Goal: Task Accomplishment & Management: Complete application form

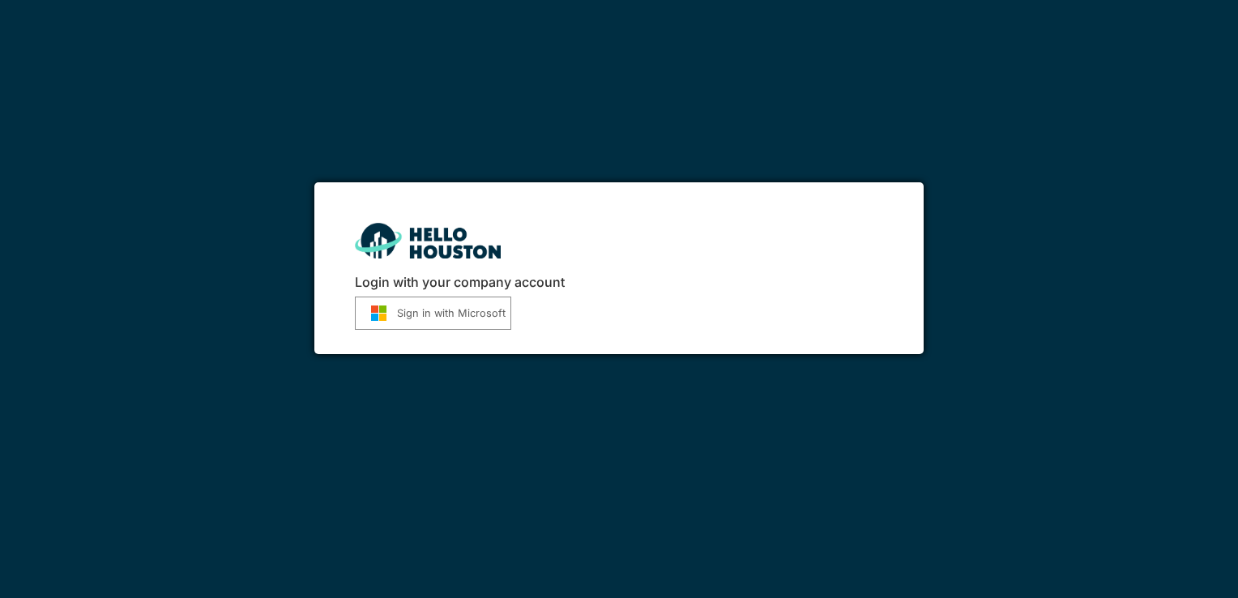
drag, startPoint x: 0, startPoint y: 0, endPoint x: 450, endPoint y: 306, distance: 543.8
click at [450, 306] on button "Sign in with Microsoft" at bounding box center [433, 313] width 156 height 33
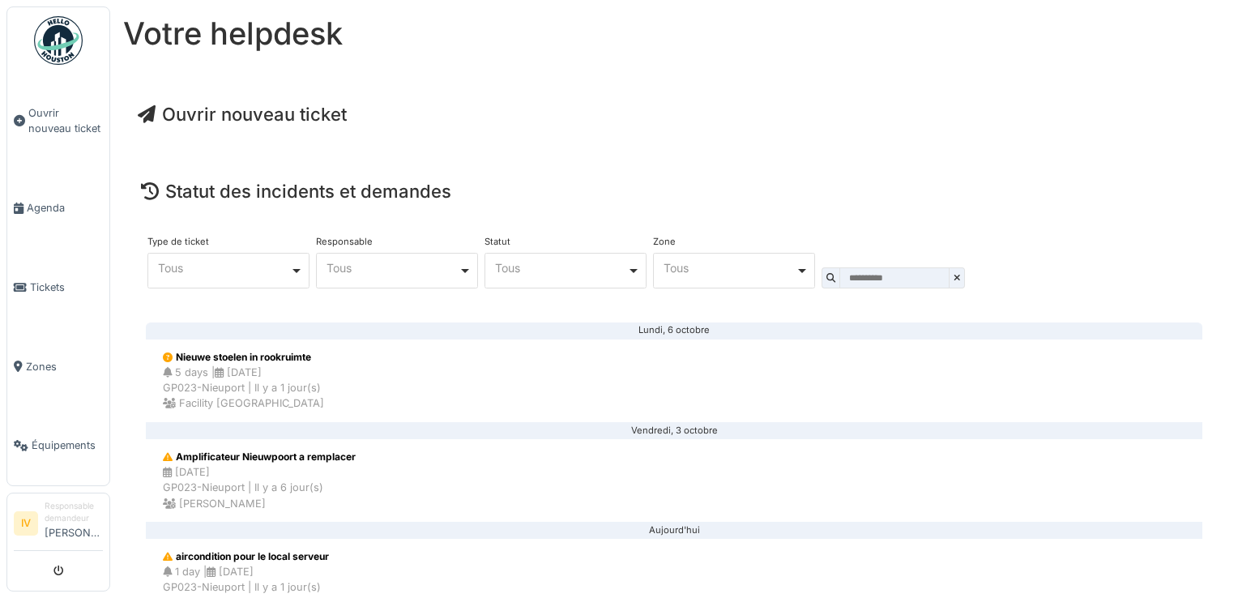
click at [308, 115] on span "Ouvrir nouveau ticket" at bounding box center [242, 114] width 209 height 21
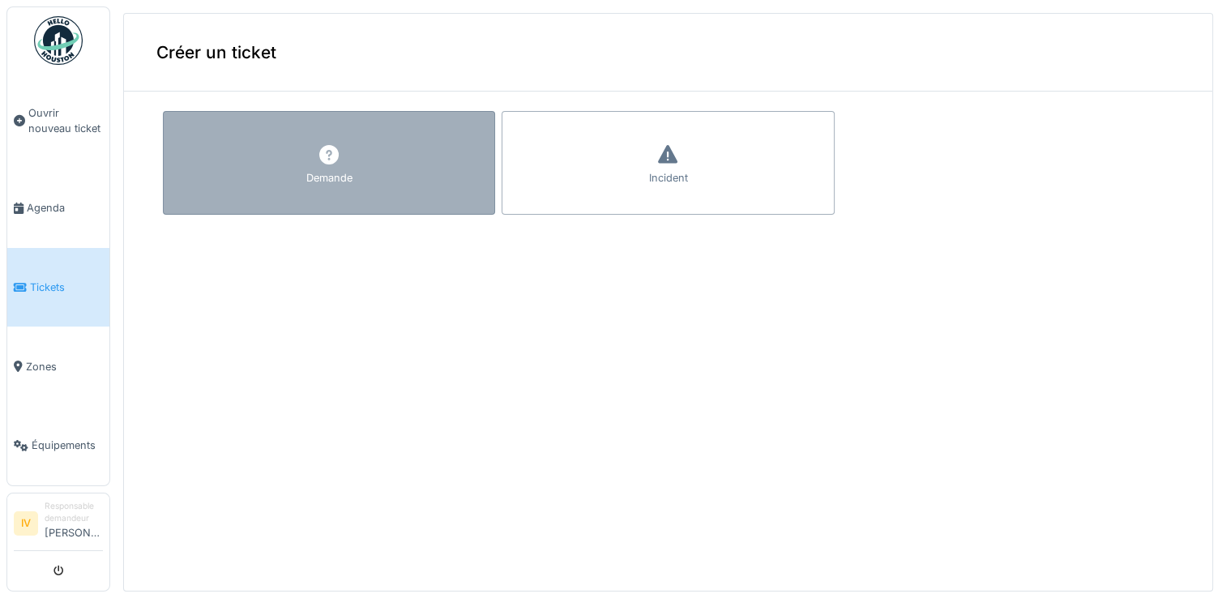
click at [324, 168] on div at bounding box center [329, 155] width 24 height 29
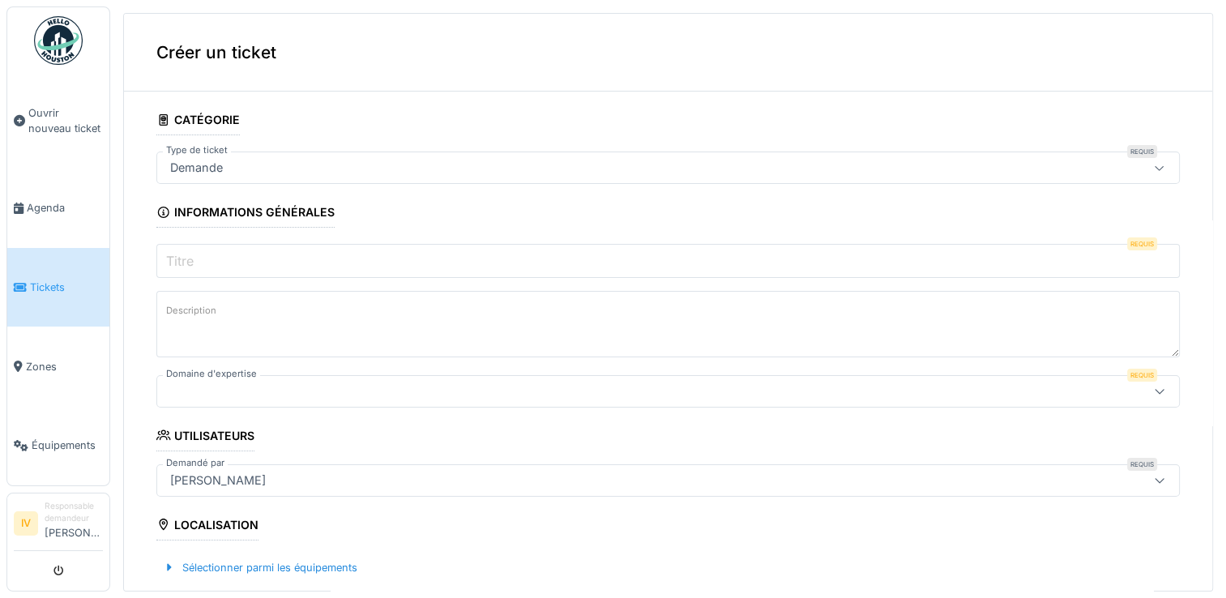
click at [211, 256] on input "Titre" at bounding box center [668, 261] width 1024 height 34
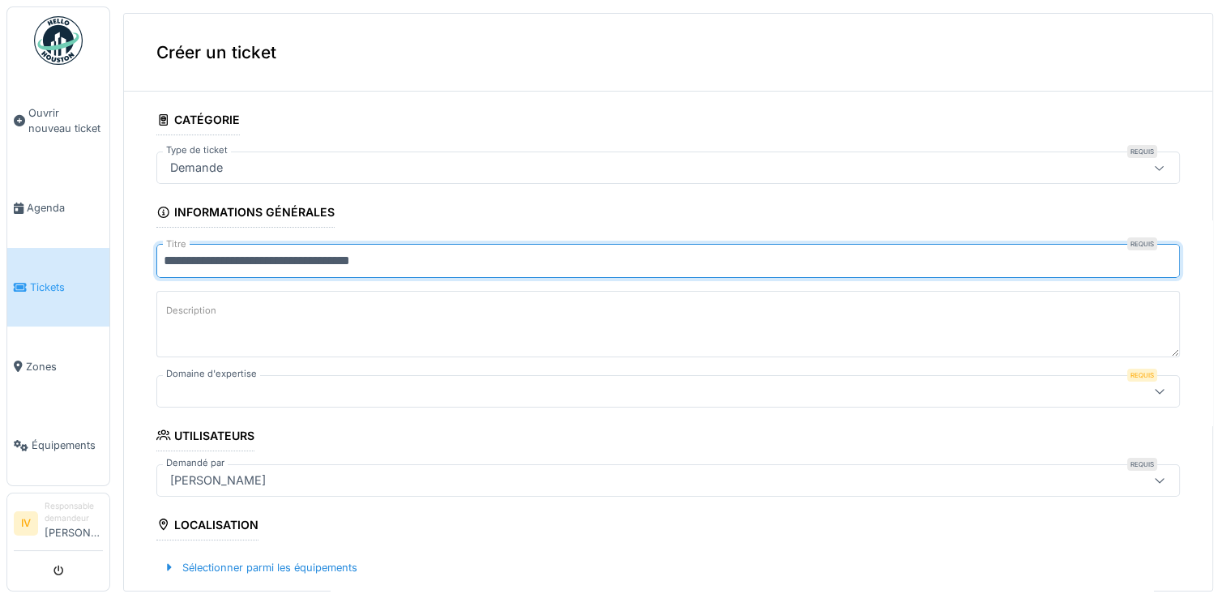
type input "**********"
click at [180, 310] on label "Description" at bounding box center [191, 311] width 57 height 20
click at [180, 310] on textarea "Description" at bounding box center [668, 324] width 1024 height 66
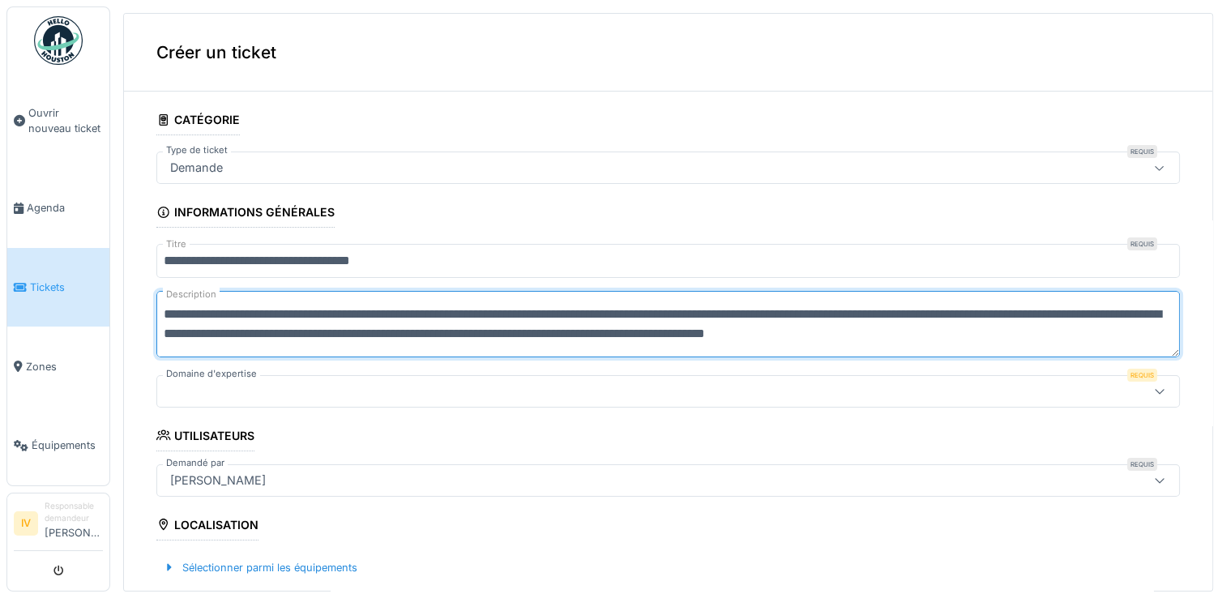
type textarea "**********"
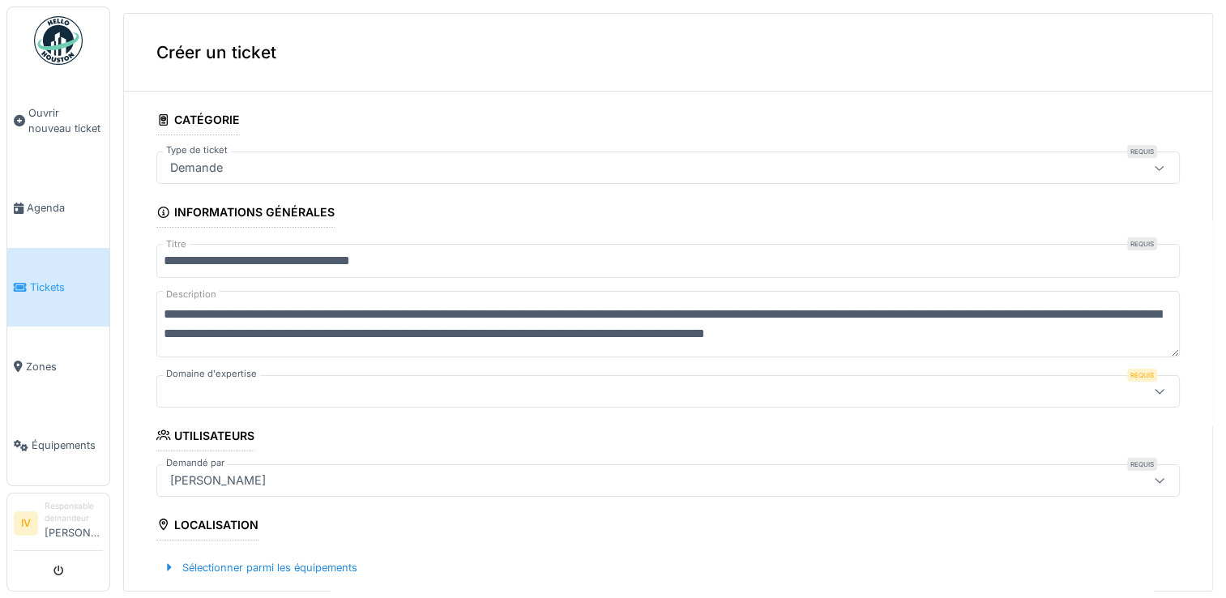
click at [218, 391] on div at bounding box center [612, 392] width 896 height 18
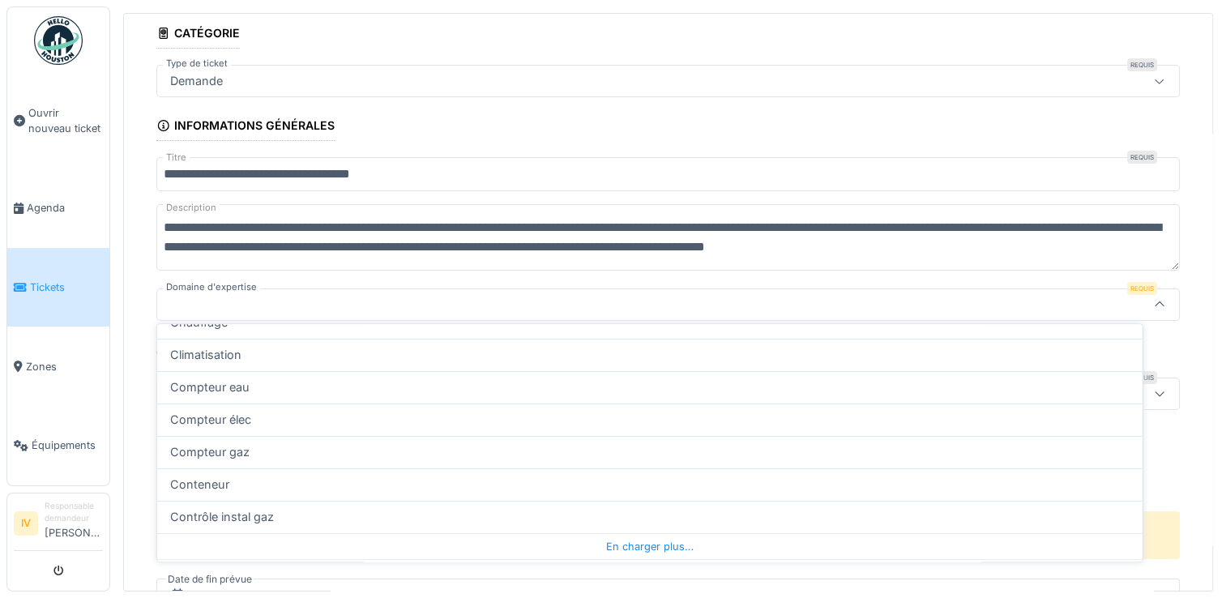
scroll to position [551, 0]
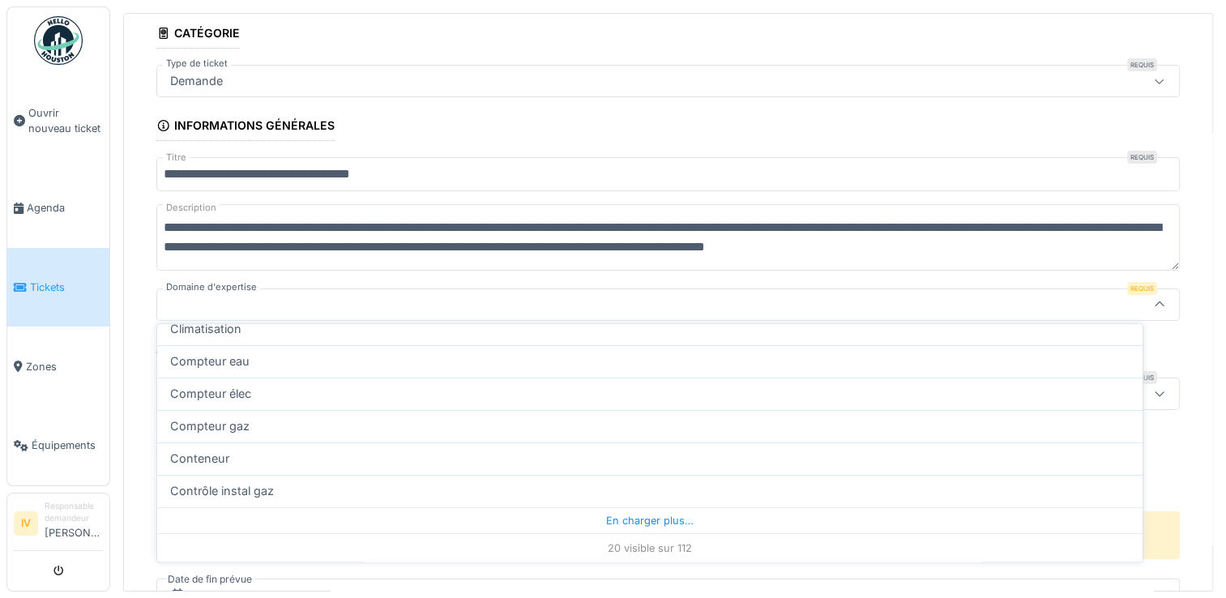
click at [664, 549] on div "20 visible sur 112" at bounding box center [649, 547] width 985 height 29
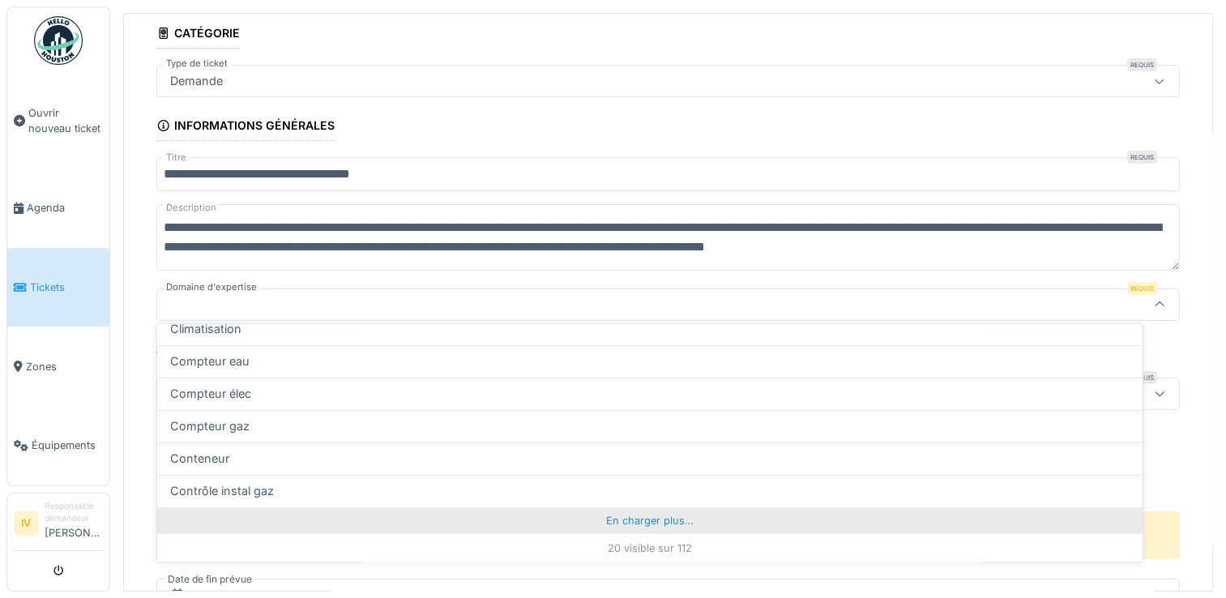
click at [629, 517] on div "En charger plus…" at bounding box center [649, 520] width 985 height 26
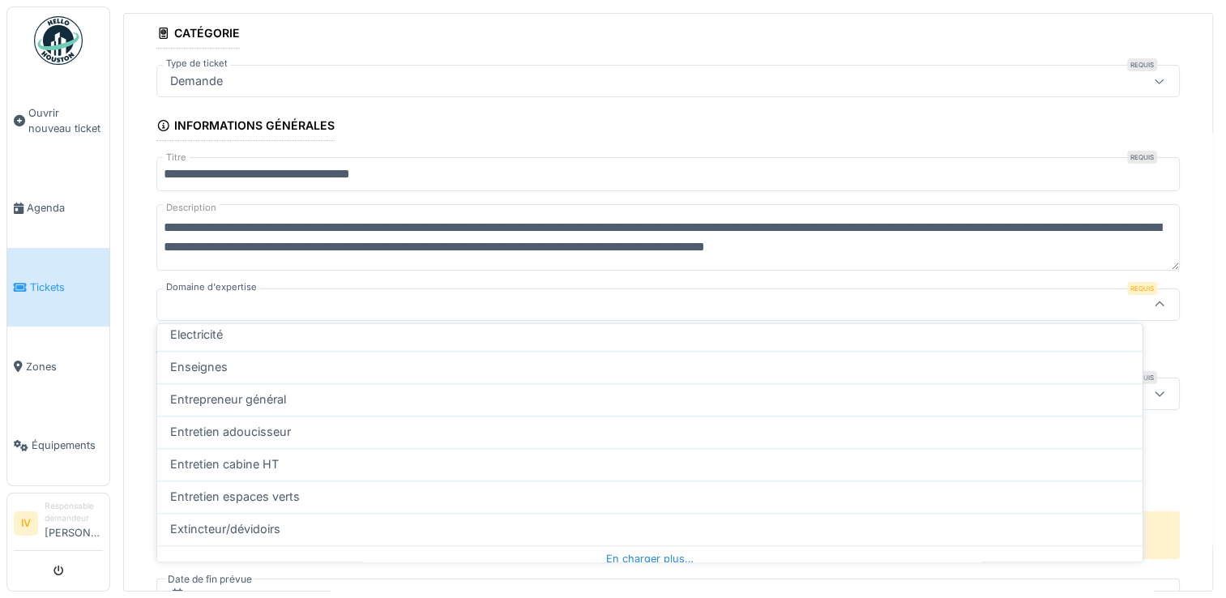
scroll to position [1175, 0]
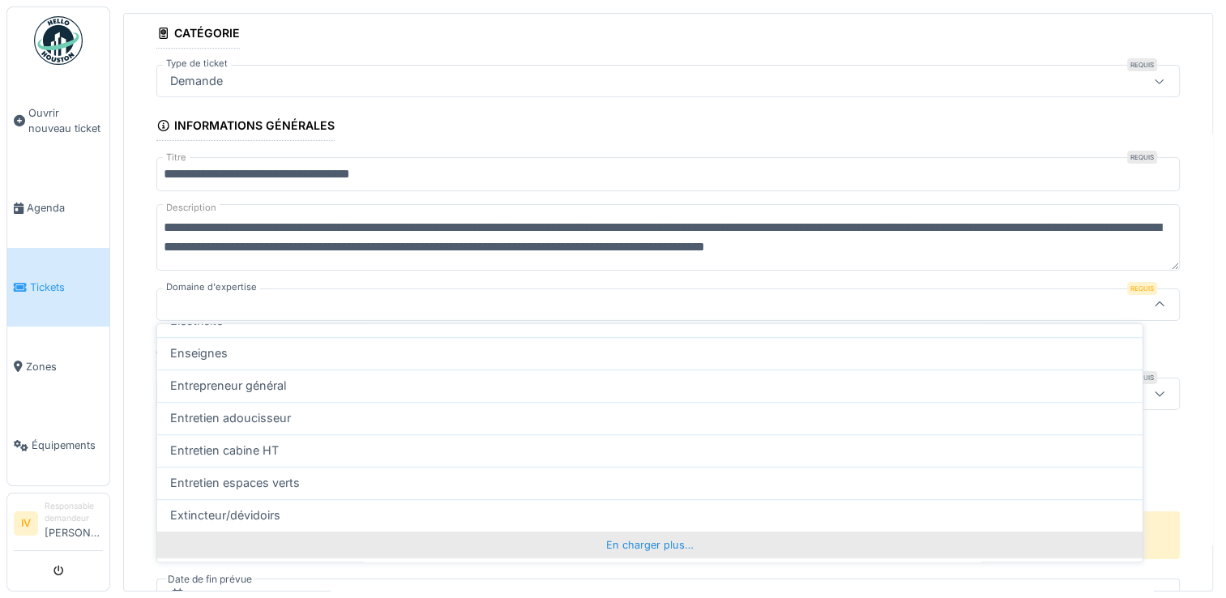
click at [660, 541] on div "En charger plus…" at bounding box center [649, 545] width 985 height 26
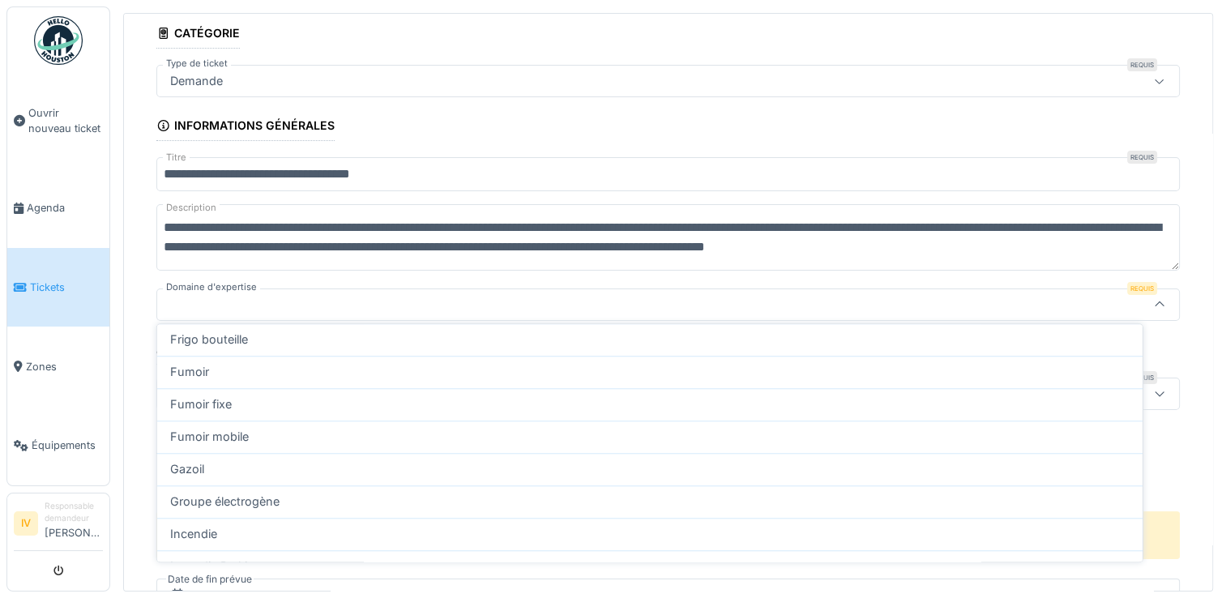
scroll to position [1848, 0]
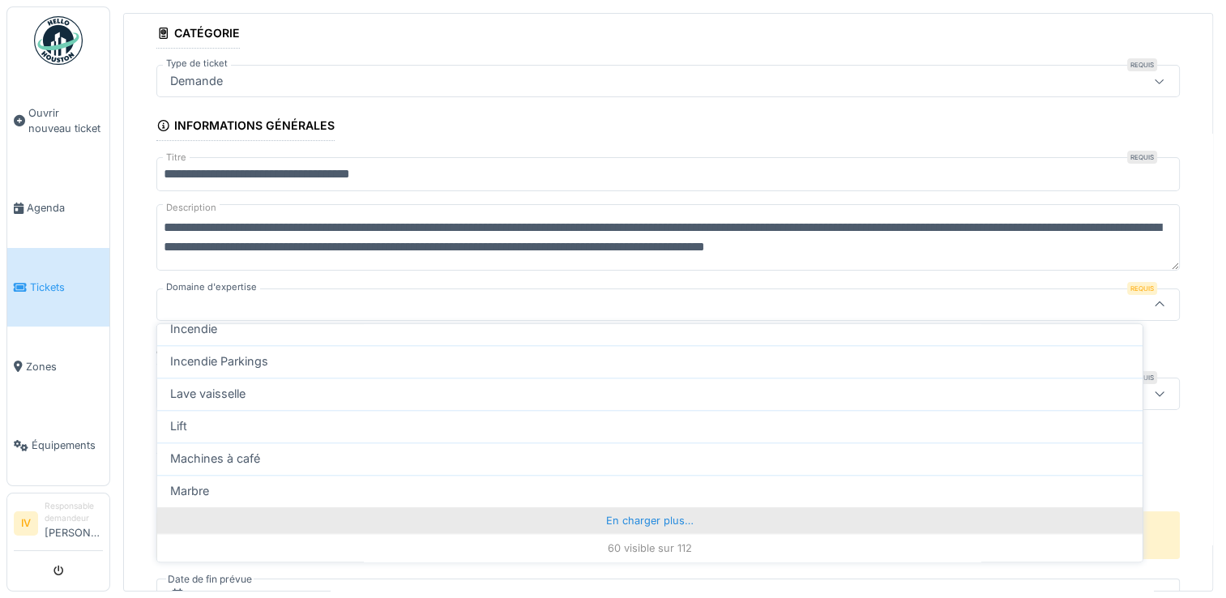
click at [661, 514] on div "En charger plus…" at bounding box center [649, 520] width 985 height 26
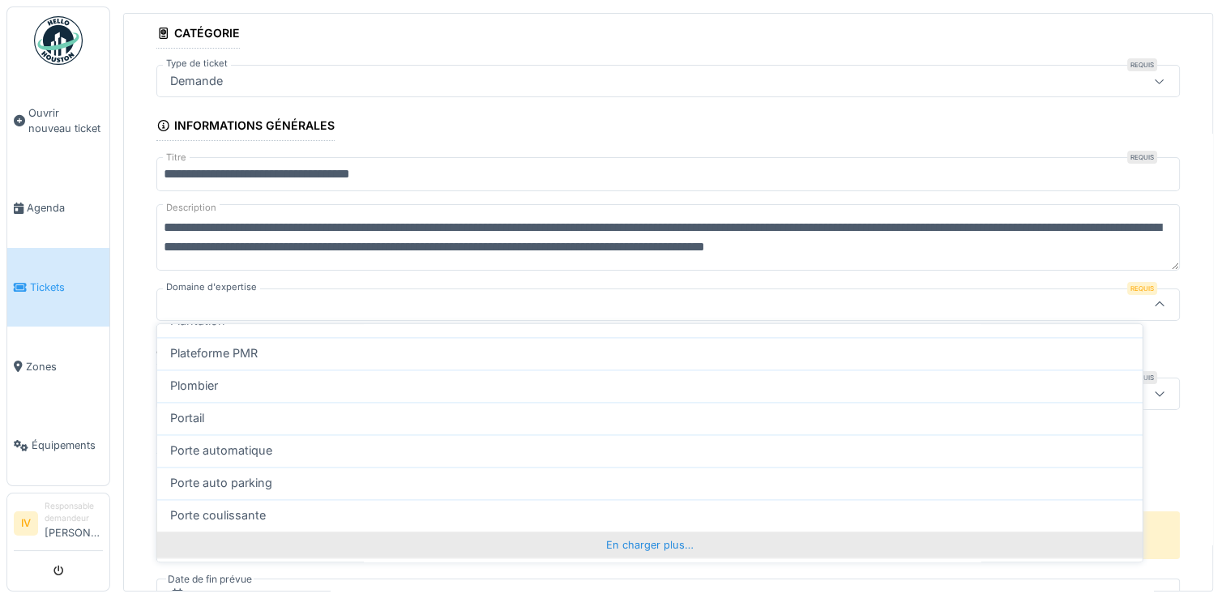
click at [1129, 538] on div "En charger plus…" at bounding box center [649, 545] width 985 height 26
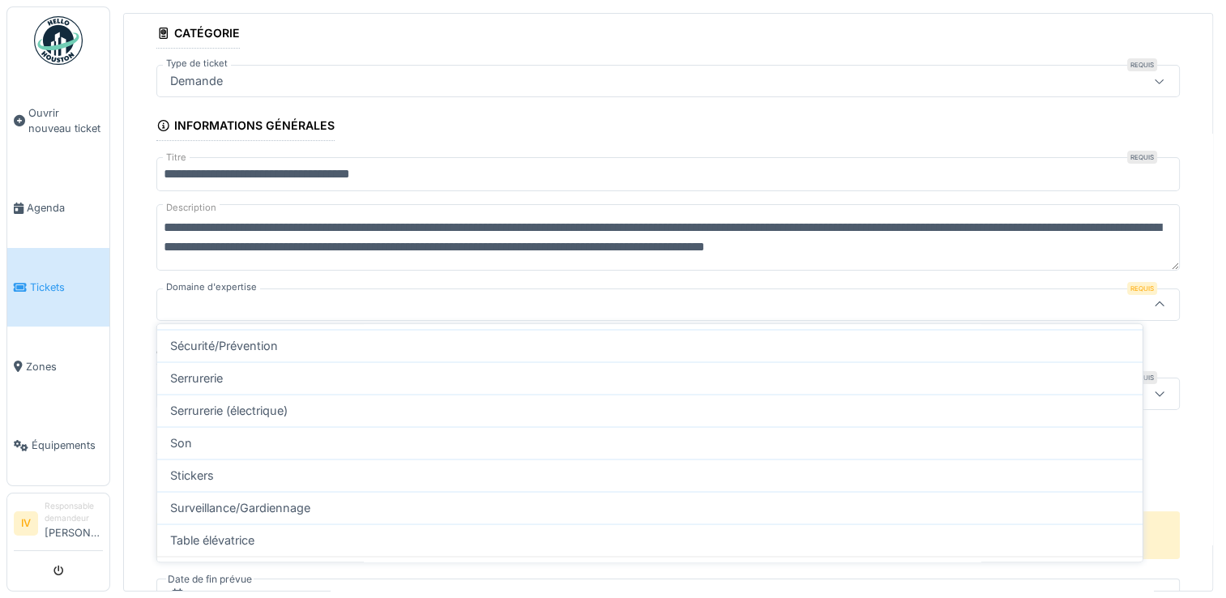
scroll to position [3128, 0]
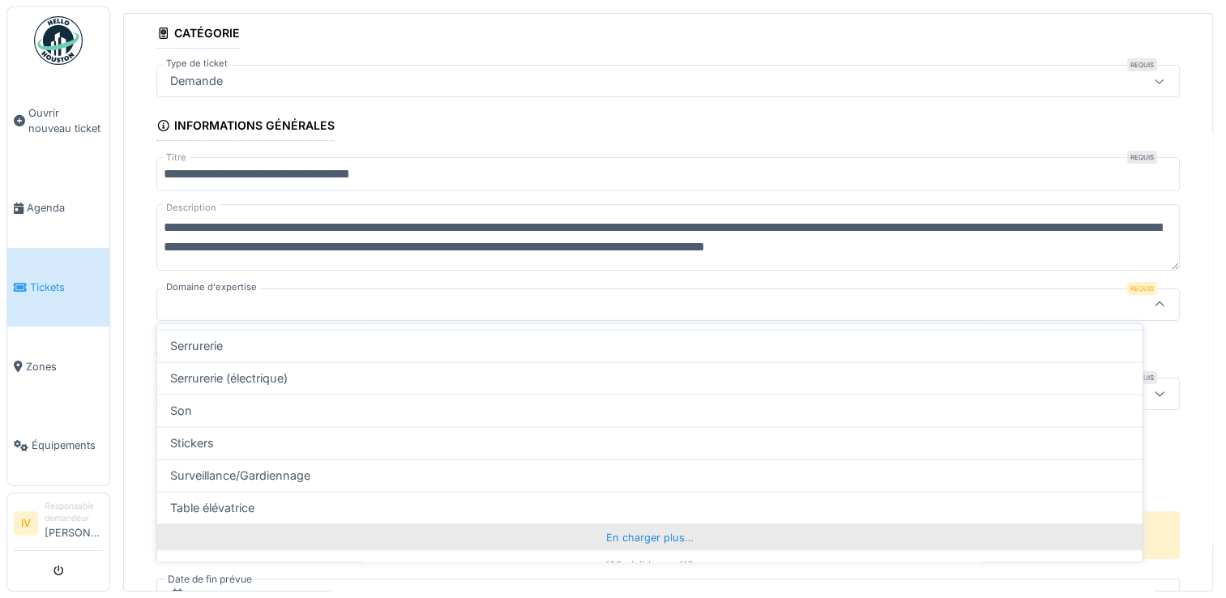
click at [746, 532] on div "En charger plus…" at bounding box center [649, 537] width 985 height 26
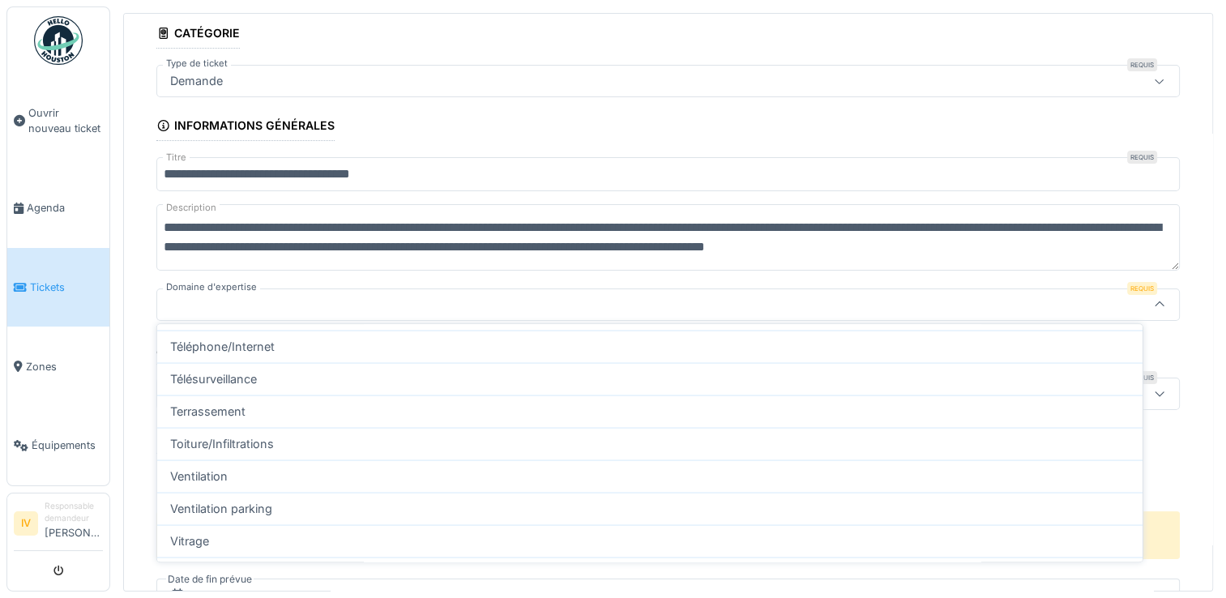
scroll to position [3369, 0]
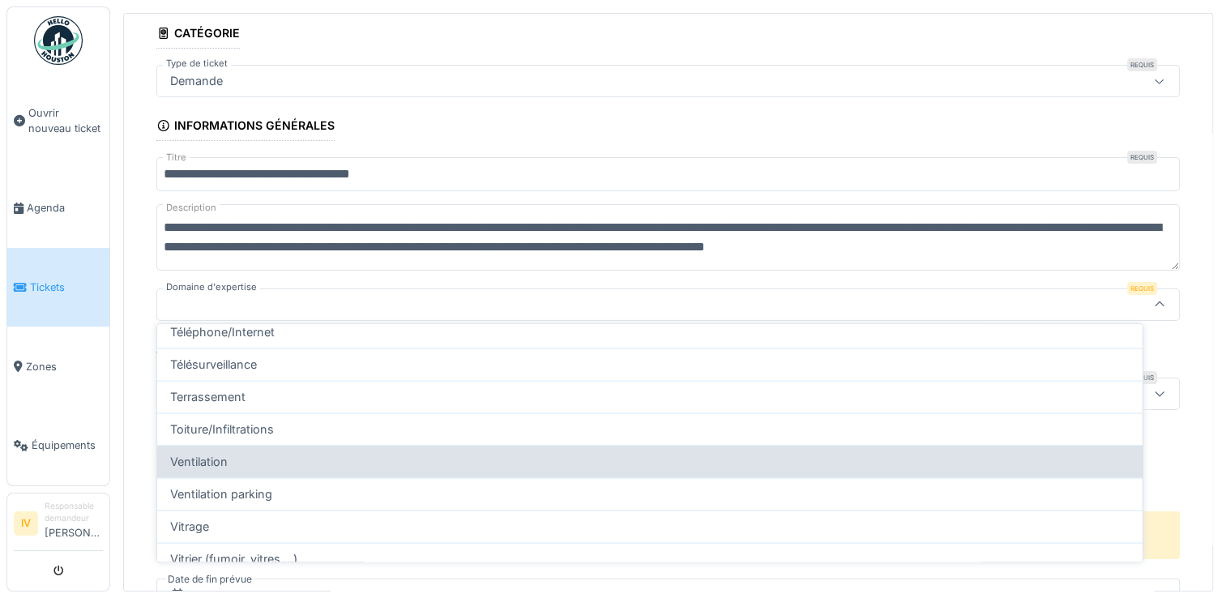
click at [355, 455] on div "Ventilation" at bounding box center [650, 461] width 960 height 18
type input "***"
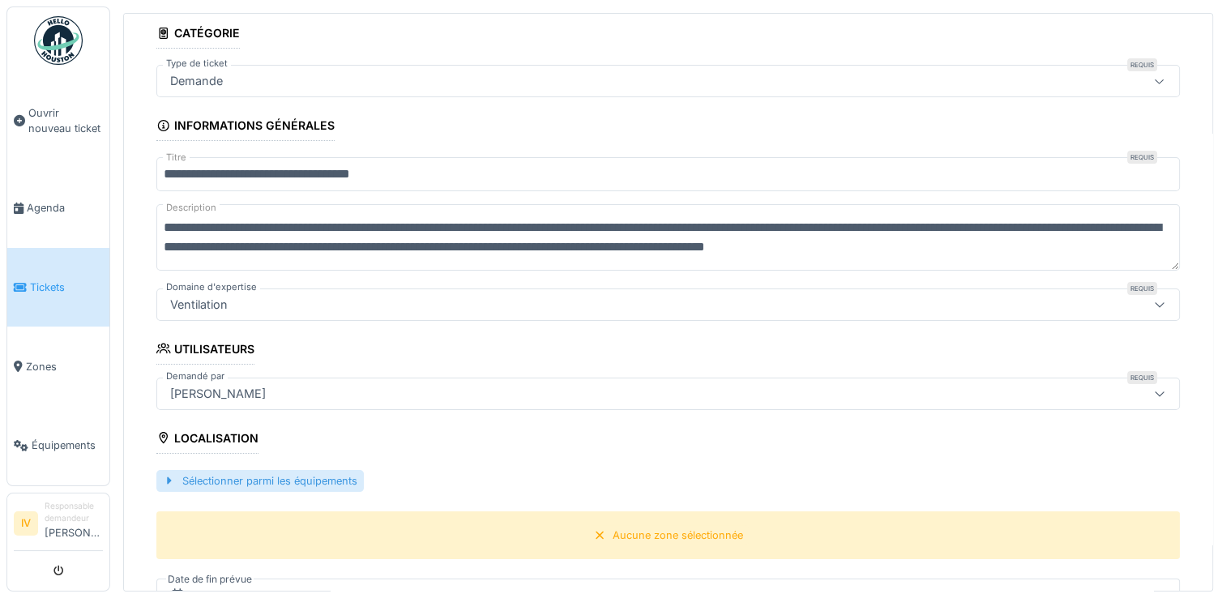
click at [202, 476] on div "Sélectionner parmi les équipements" at bounding box center [259, 481] width 207 height 22
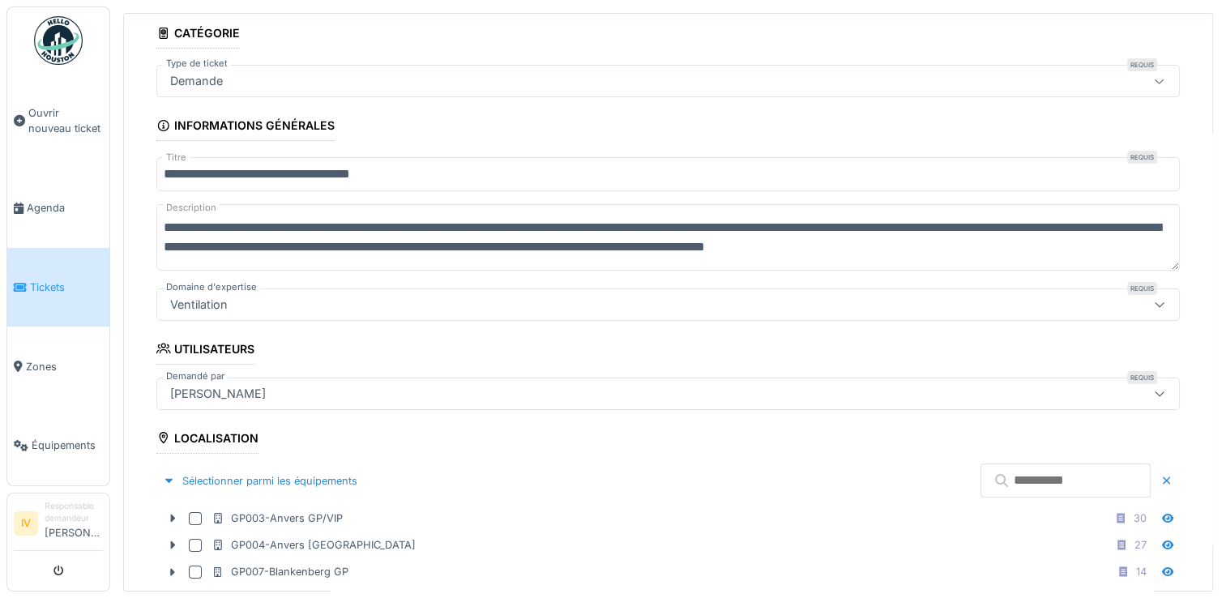
scroll to position [592, 0]
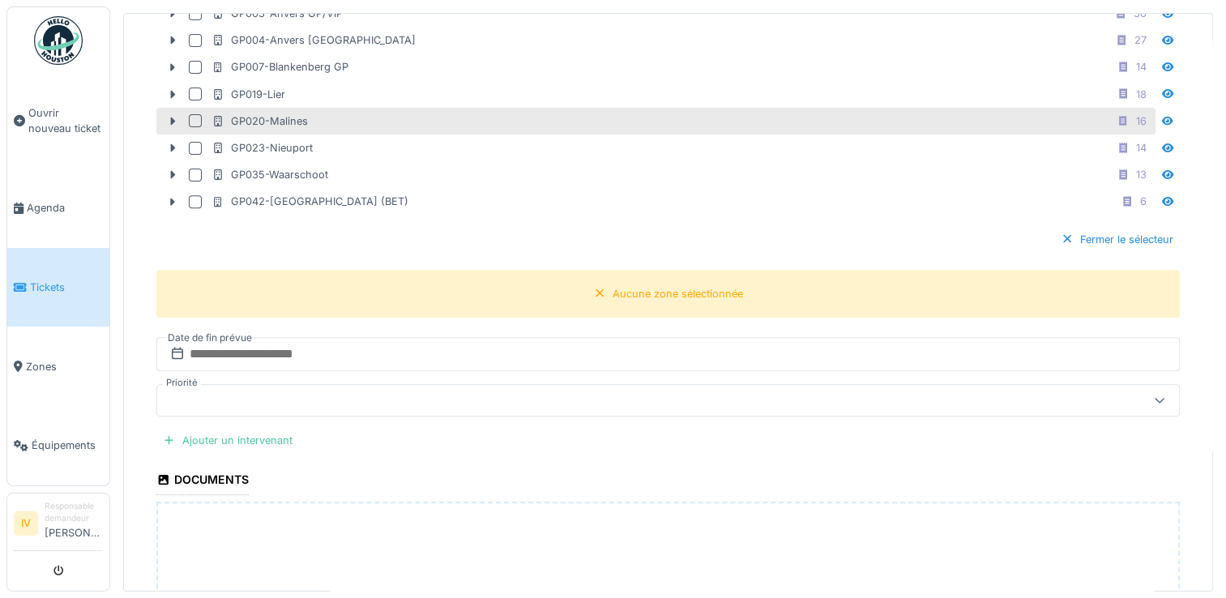
click at [201, 121] on div "GP020-Malines 16" at bounding box center [655, 121] width 999 height 27
click at [193, 115] on div at bounding box center [195, 120] width 13 height 13
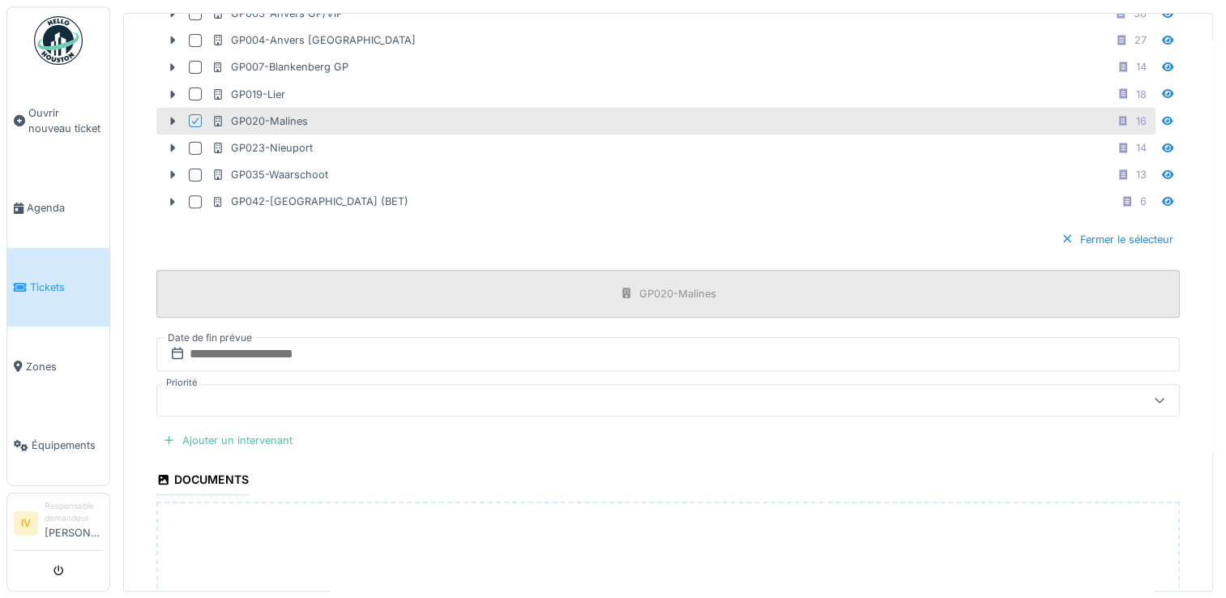
click at [652, 291] on div "GP020-Malines" at bounding box center [677, 293] width 77 height 15
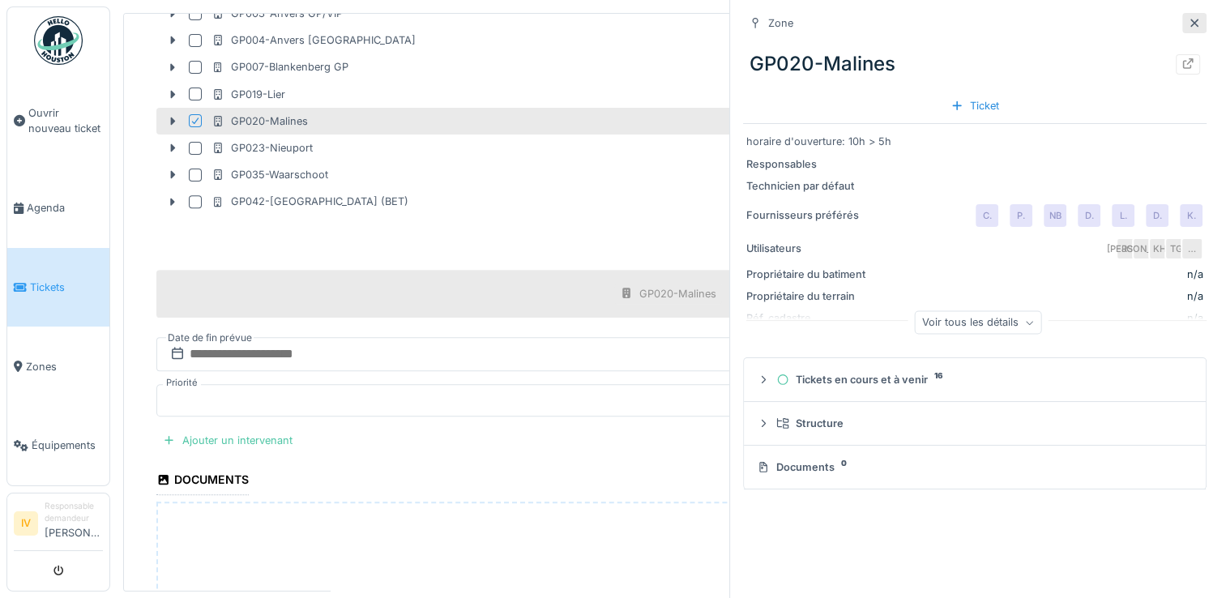
click at [1188, 22] on icon at bounding box center [1194, 23] width 13 height 11
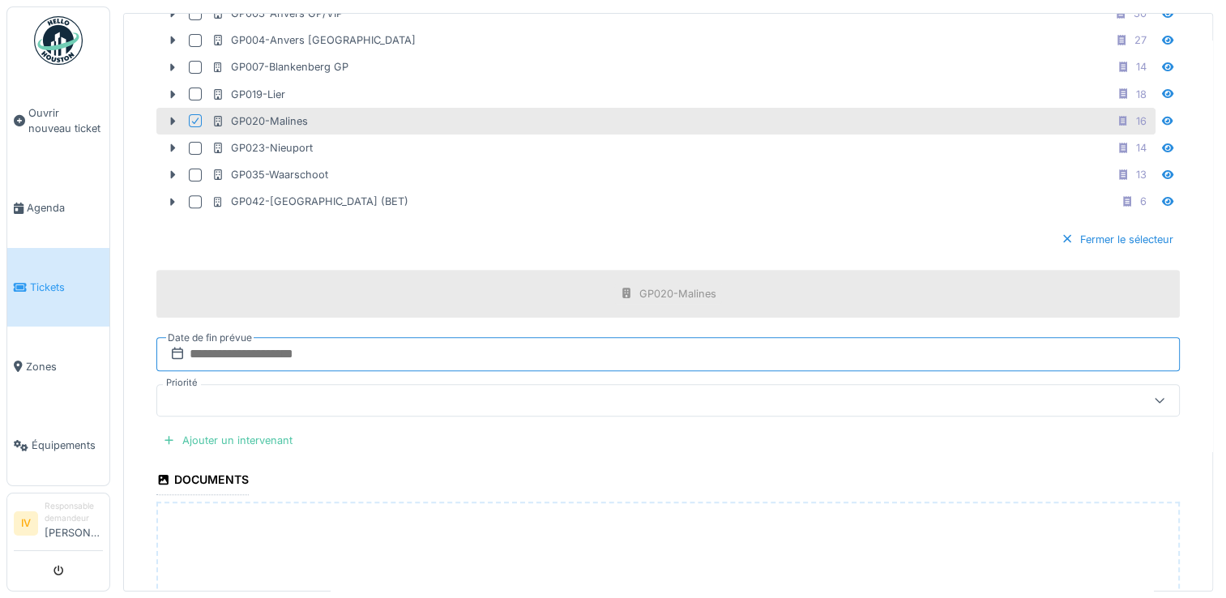
click at [311, 340] on input "text" at bounding box center [668, 354] width 1024 height 34
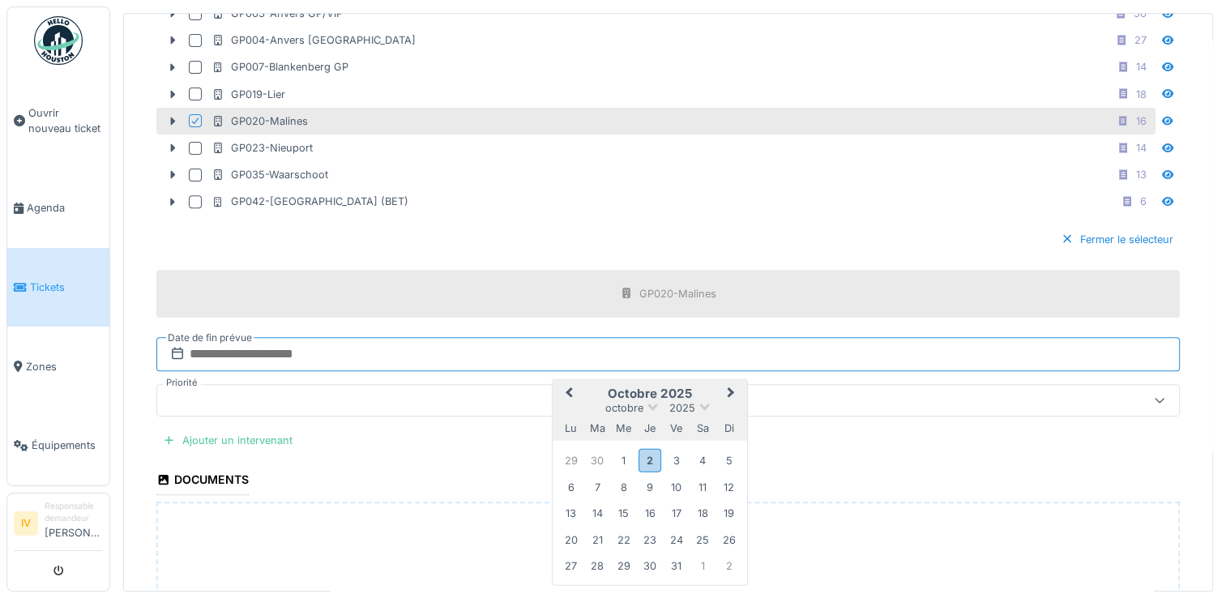
click at [311, 340] on input "text" at bounding box center [668, 354] width 1024 height 34
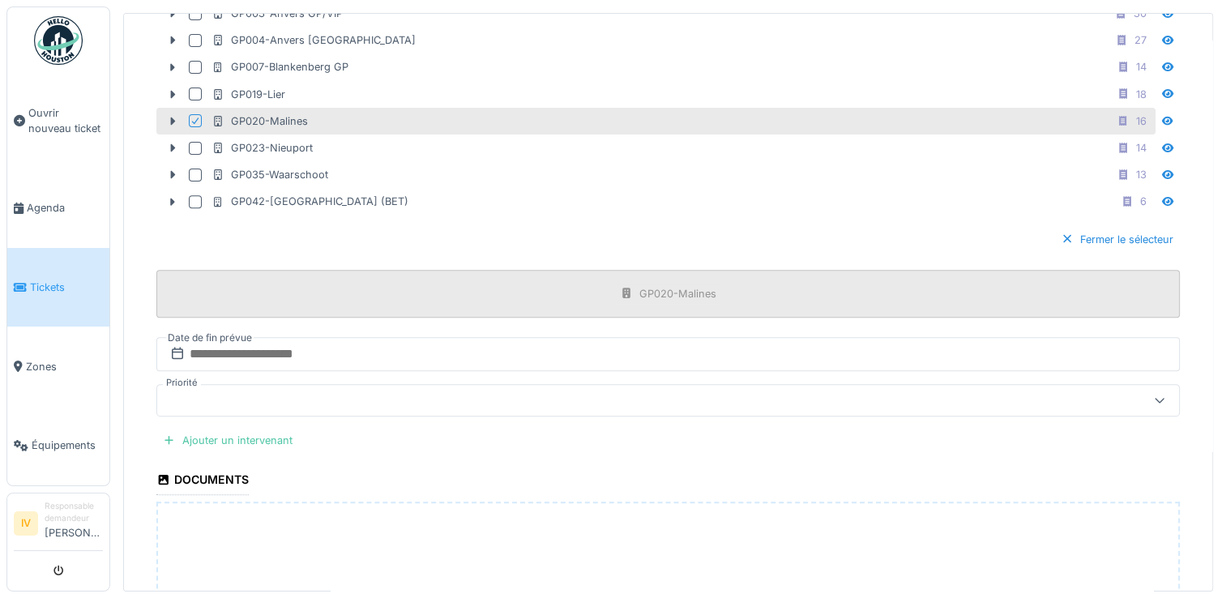
click at [783, 308] on div "GP020-Malines" at bounding box center [668, 294] width 1024 height 48
click at [308, 398] on div at bounding box center [612, 400] width 896 height 18
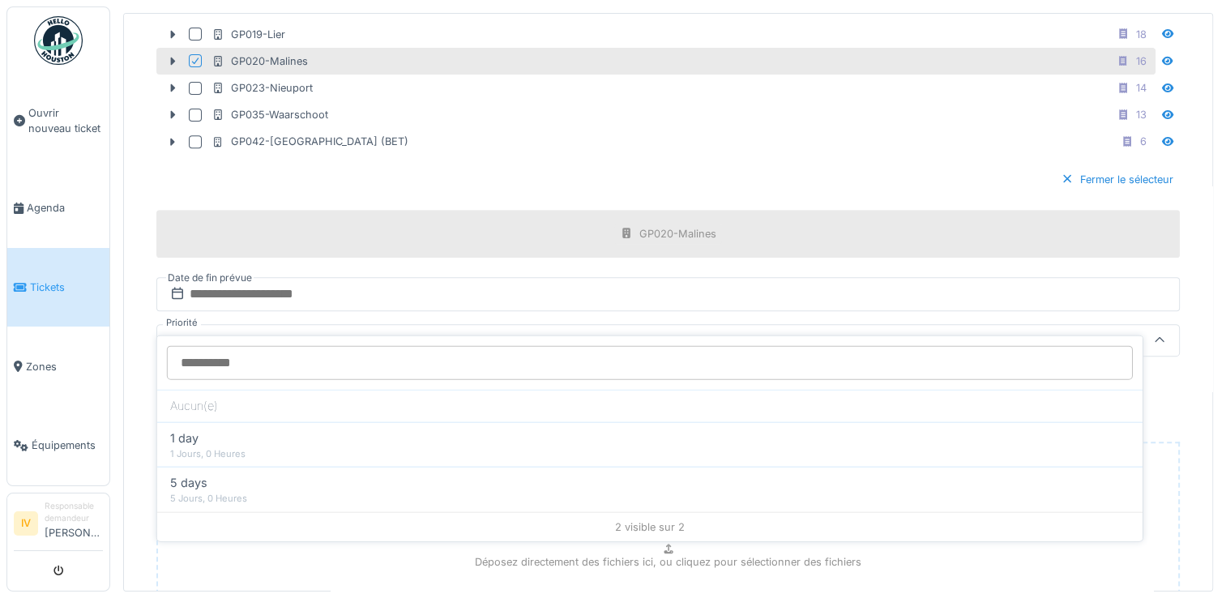
scroll to position [684, 0]
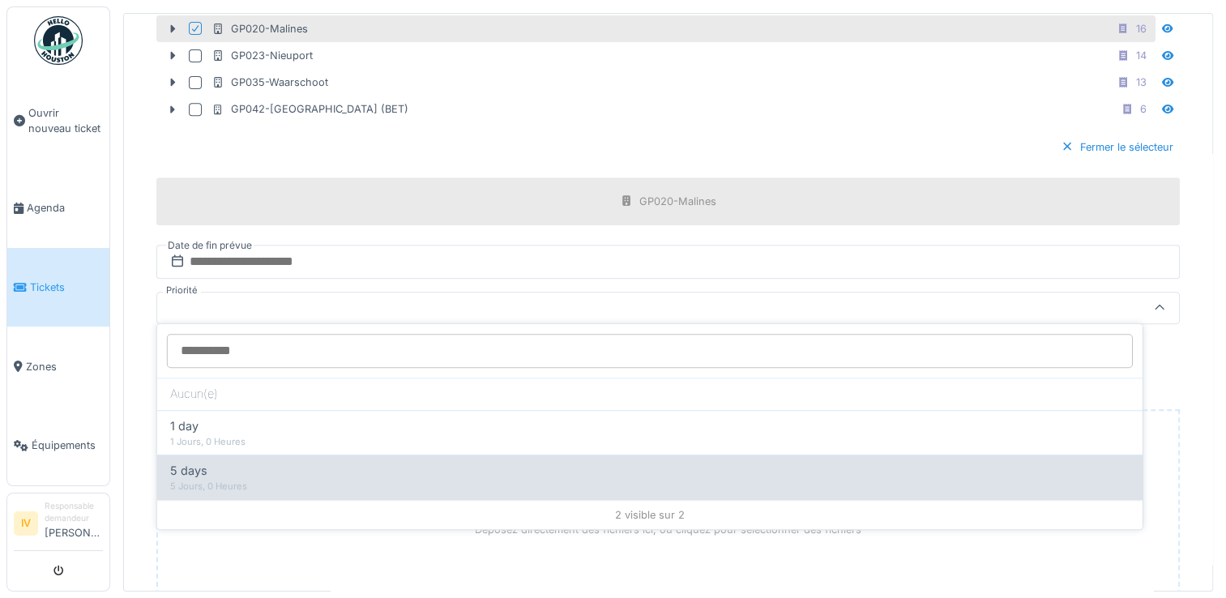
click at [233, 481] on div "5 Jours, 0 Heures" at bounding box center [650, 487] width 960 height 14
type input "**"
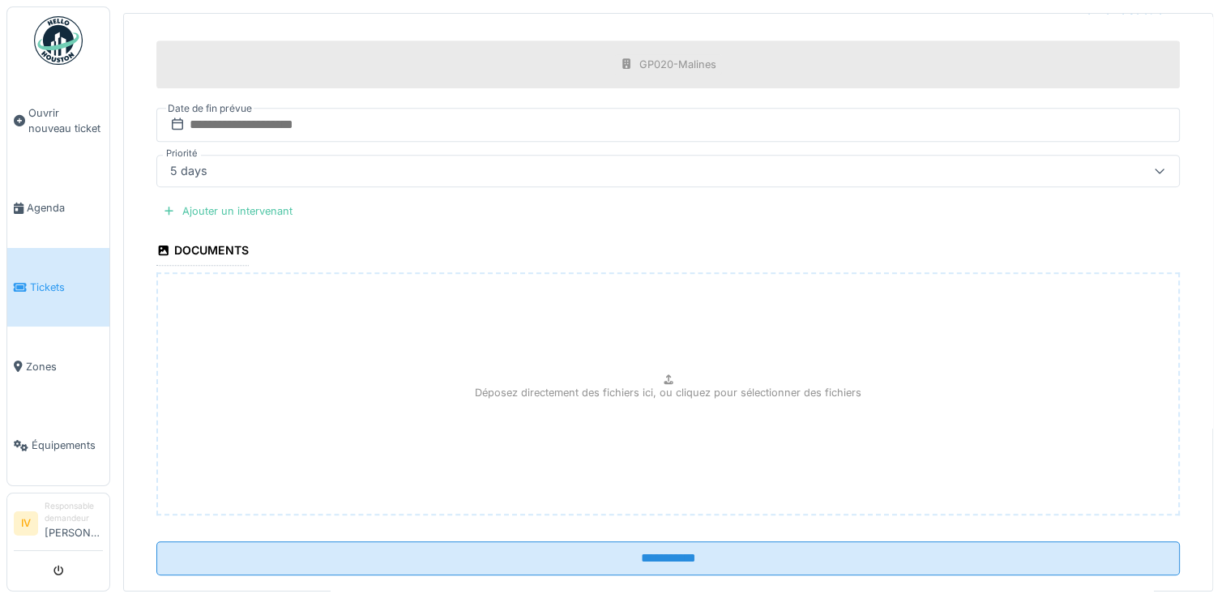
scroll to position [844, 0]
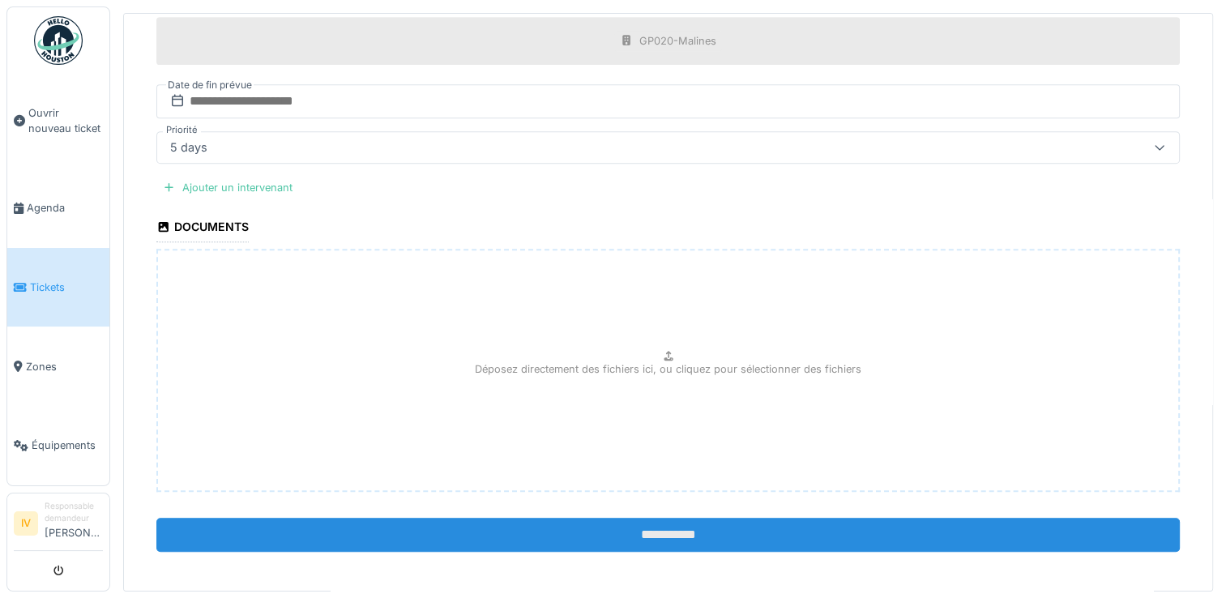
click at [634, 527] on input "**********" at bounding box center [668, 535] width 1024 height 34
